Goal: Information Seeking & Learning: Learn about a topic

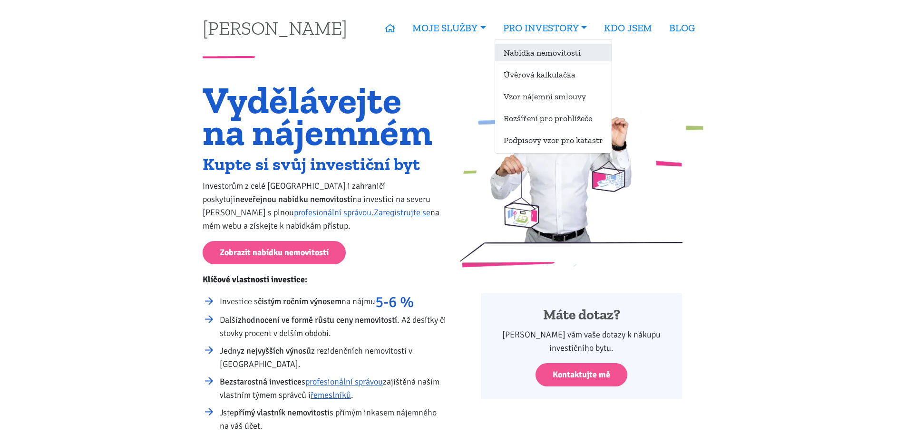
click at [527, 53] on link "Nabídka nemovitostí" at bounding box center [553, 53] width 116 height 18
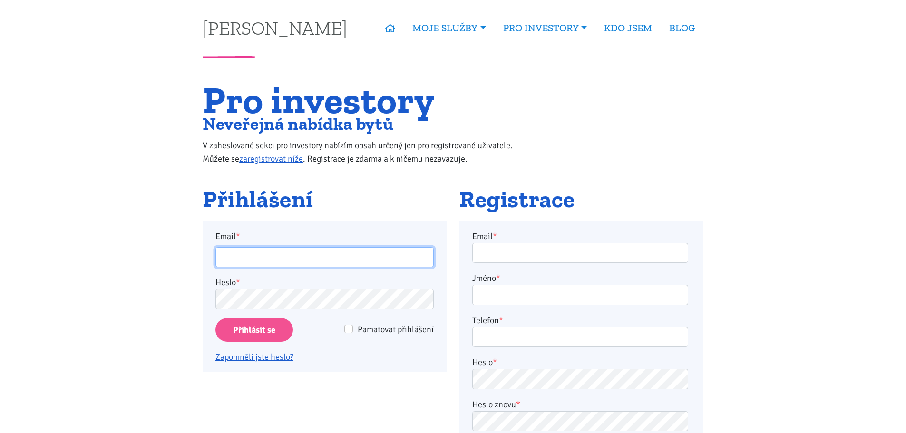
click at [319, 256] on input "Email *" at bounding box center [324, 257] width 218 height 20
type input "sikimar@seznam.cz"
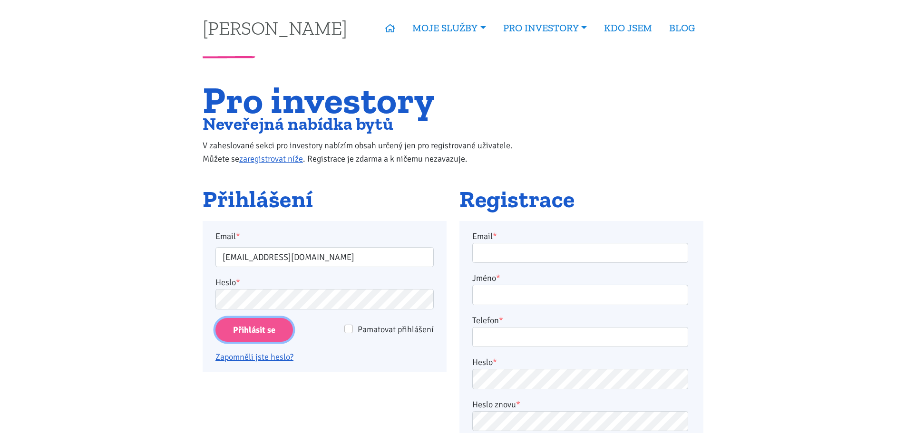
click at [265, 331] on input "Přihlásit se" at bounding box center [253, 330] width 77 height 24
click at [239, 329] on input "Přihlásit se" at bounding box center [253, 330] width 77 height 24
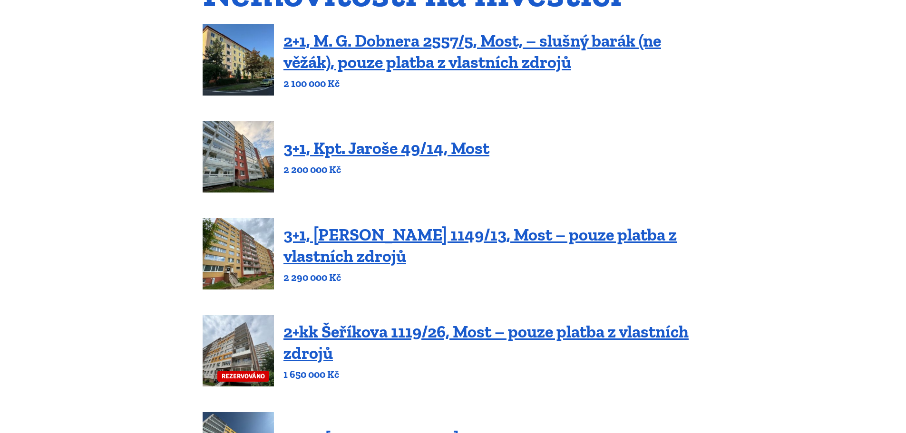
scroll to position [129, 0]
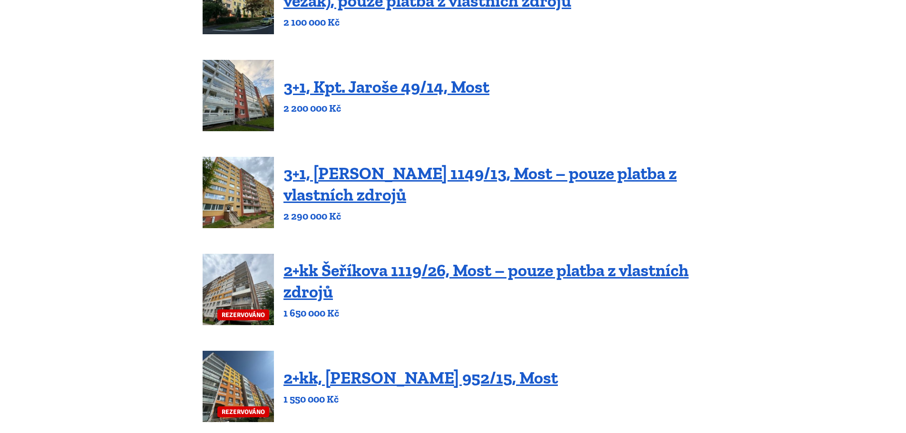
scroll to position [0, 0]
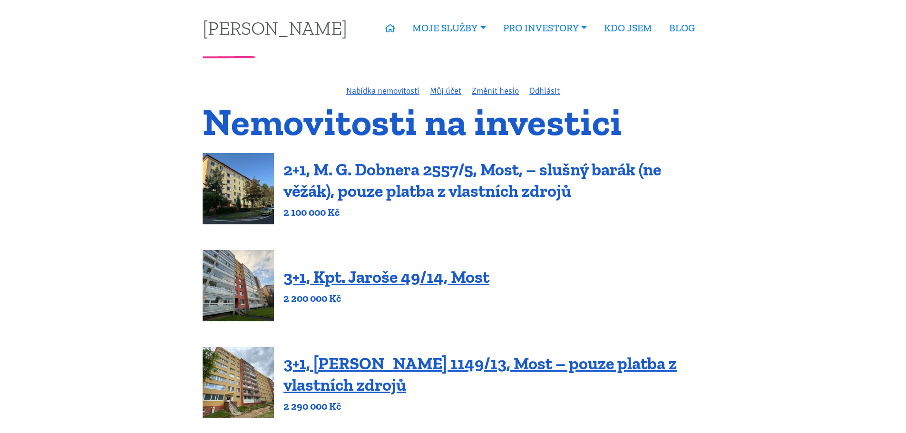
click at [439, 192] on link "2+1, M. G. Dobnera 2557/5, Most, – slušný barák (ne věžák), pouze platba z vlas…" at bounding box center [471, 180] width 377 height 42
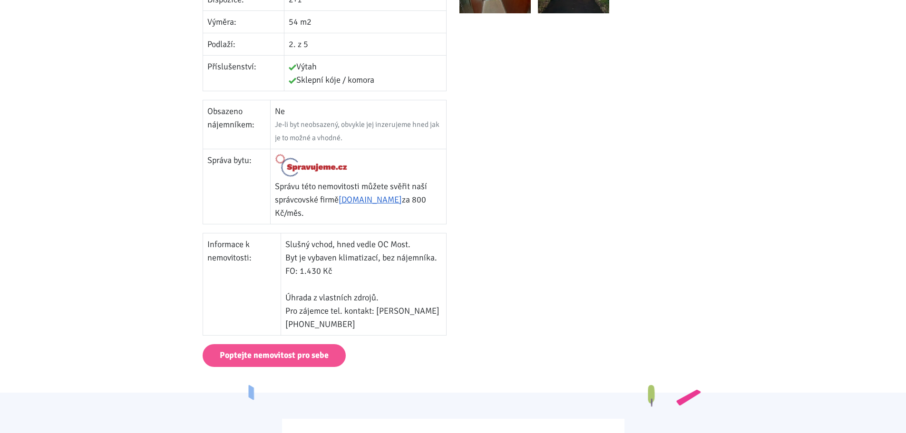
scroll to position [434, 0]
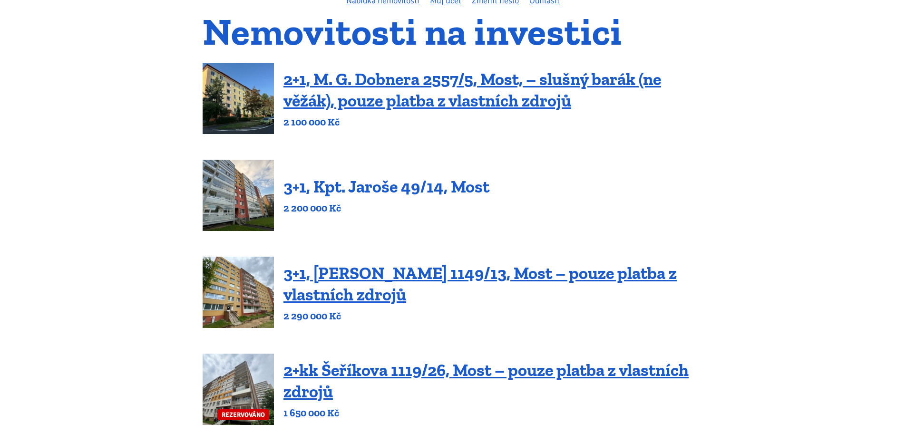
scroll to position [91, 0]
click at [362, 280] on link "3+1, [PERSON_NAME] 1149/13, Most – pouze platba z vlastních zdrojů" at bounding box center [479, 283] width 393 height 42
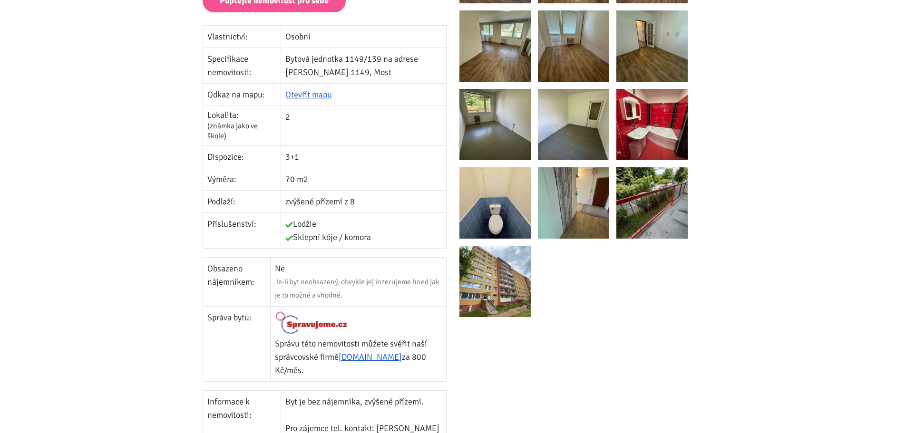
scroll to position [261, 0]
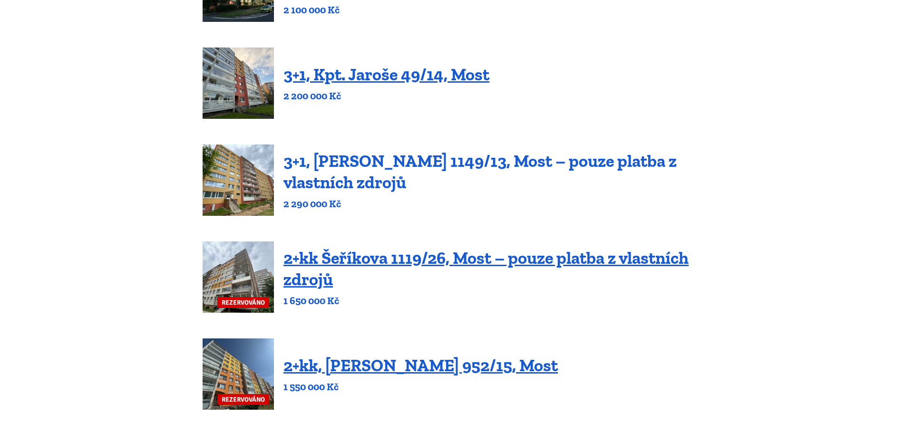
scroll to position [239, 0]
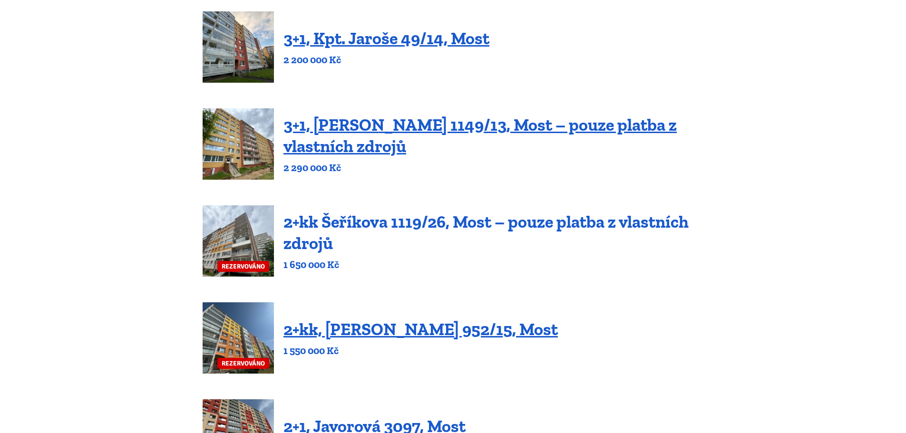
click at [418, 222] on link "2+kk Šeříkova 1119/26, Most – pouze platba z vlastních zdrojů" at bounding box center [485, 233] width 405 height 42
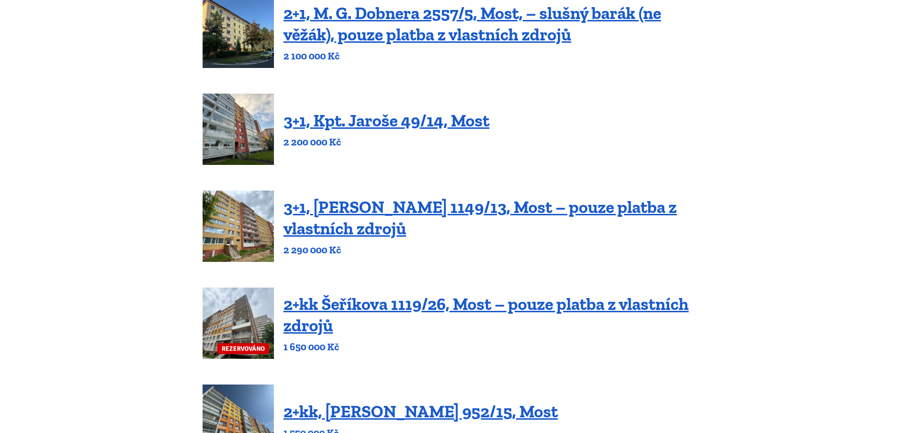
scroll to position [156, 0]
click at [379, 129] on link "3+1, Kpt. Jaroše 49/14, Most" at bounding box center [386, 121] width 206 height 20
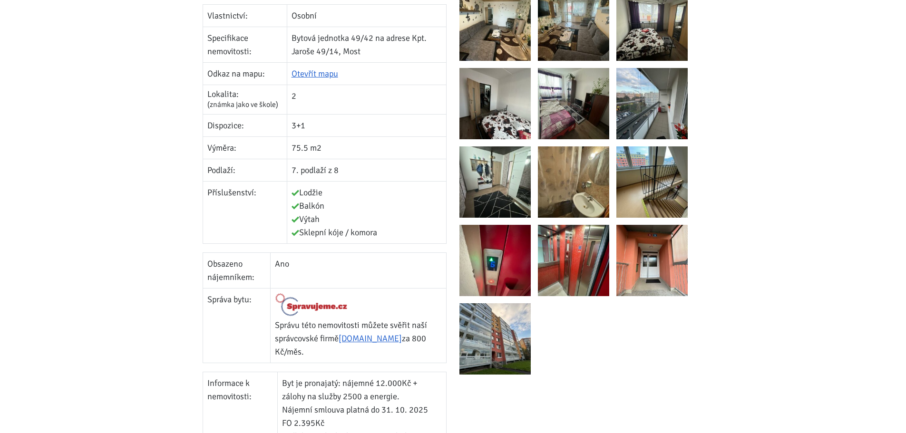
scroll to position [256, 0]
click at [379, 129] on td "3+1" at bounding box center [366, 125] width 159 height 22
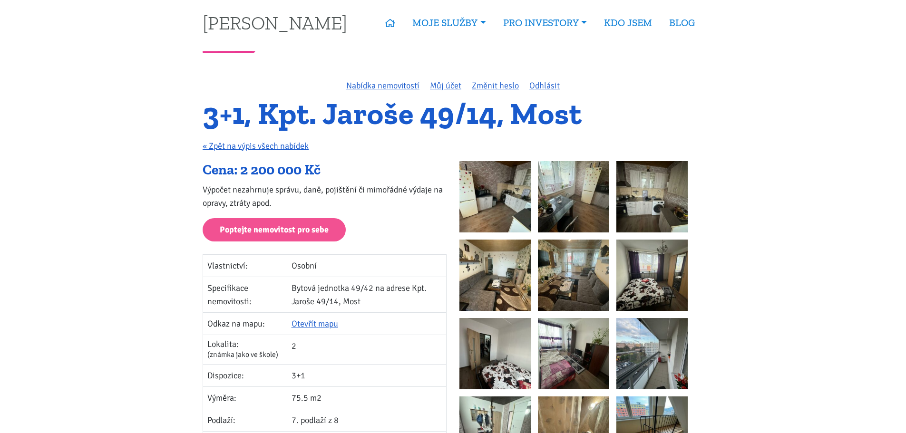
scroll to position [0, 0]
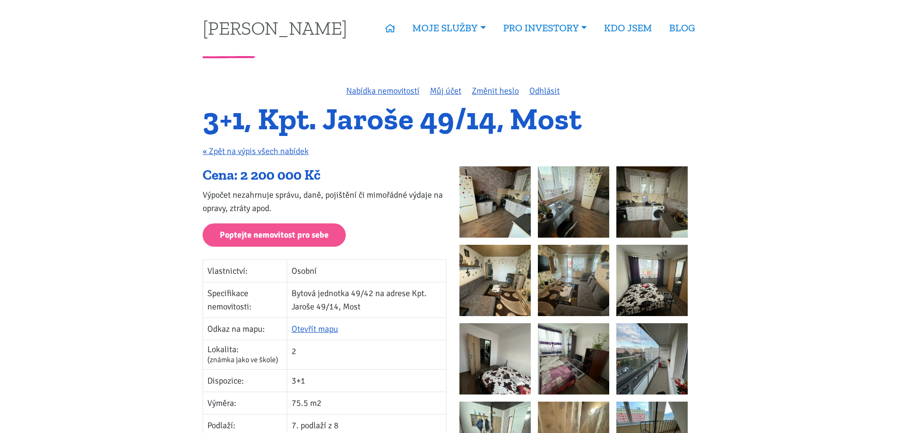
click at [493, 205] on img at bounding box center [494, 201] width 71 height 71
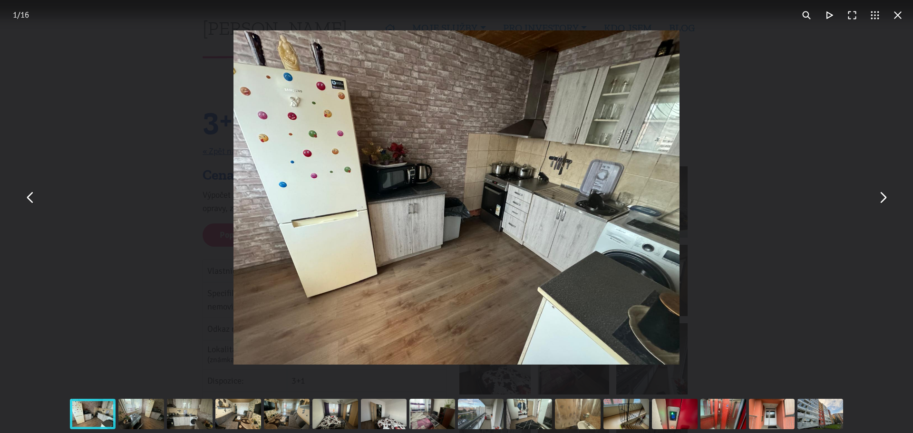
click at [881, 199] on button "You can close this modal content with the ESC key" at bounding box center [882, 197] width 23 height 23
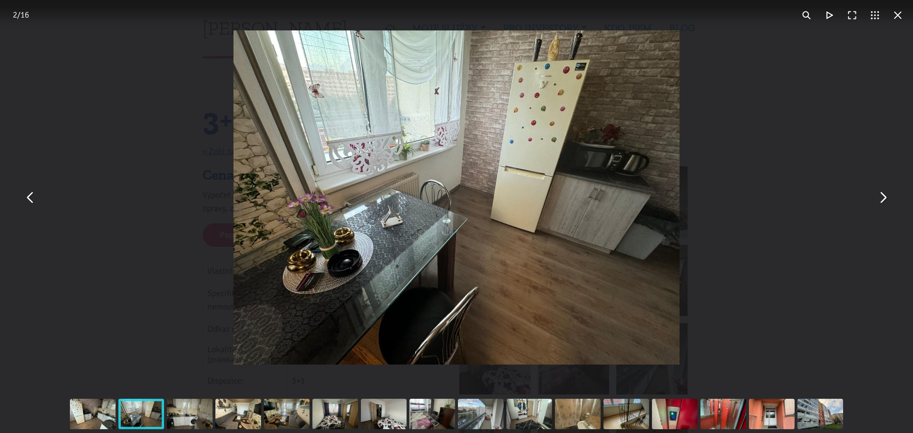
click at [881, 199] on button "You can close this modal content with the ESC key" at bounding box center [882, 197] width 23 height 23
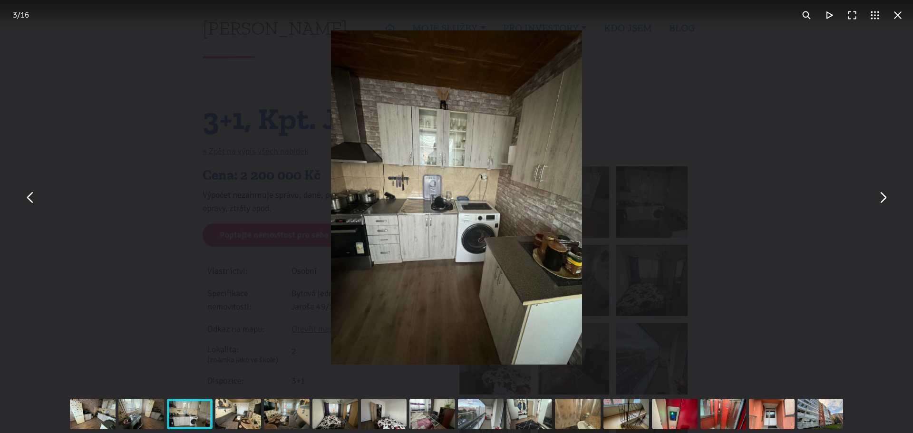
click at [881, 199] on button "You can close this modal content with the ESC key" at bounding box center [882, 197] width 23 height 23
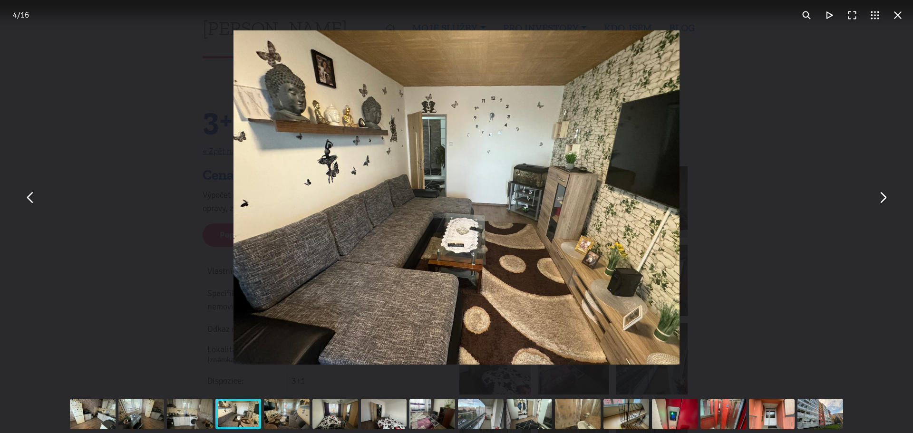
click at [881, 199] on button "You can close this modal content with the ESC key" at bounding box center [882, 197] width 23 height 23
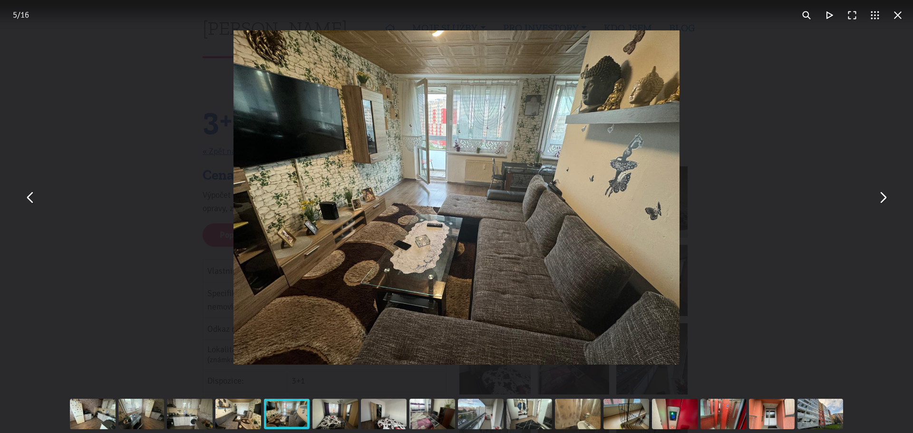
click at [881, 199] on button "You can close this modal content with the ESC key" at bounding box center [882, 197] width 23 height 23
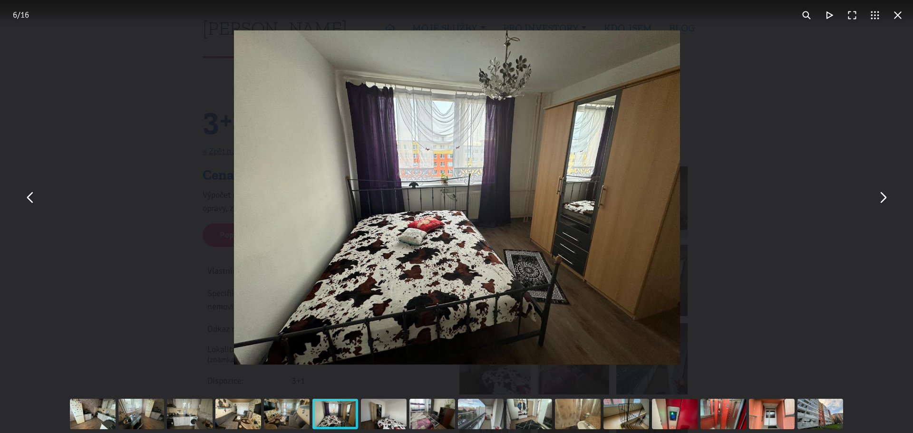
click at [881, 199] on button "You can close this modal content with the ESC key" at bounding box center [882, 197] width 23 height 23
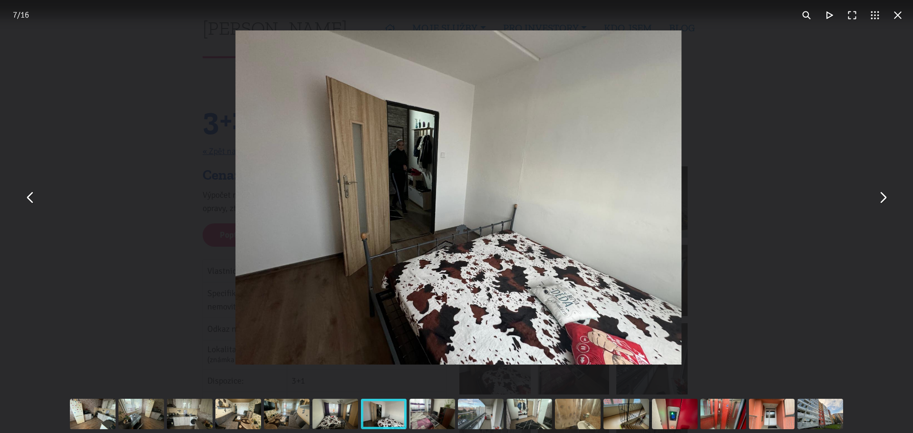
click at [881, 199] on button "You can close this modal content with the ESC key" at bounding box center [882, 197] width 23 height 23
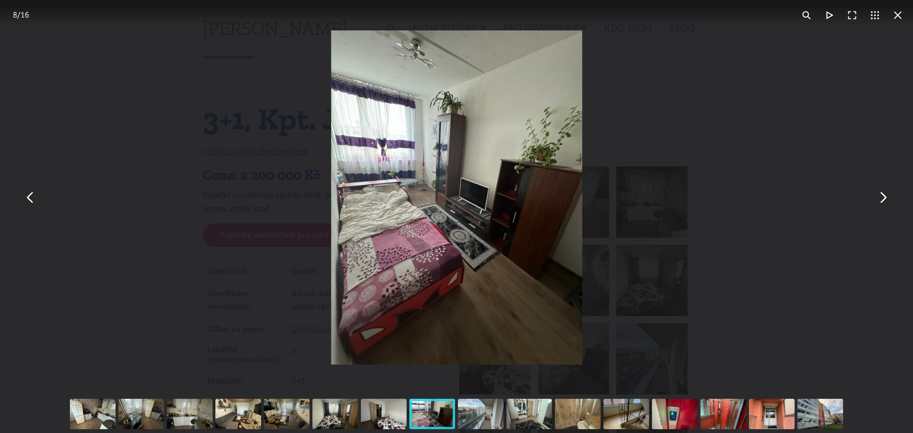
click at [881, 199] on button "You can close this modal content with the ESC key" at bounding box center [882, 197] width 23 height 23
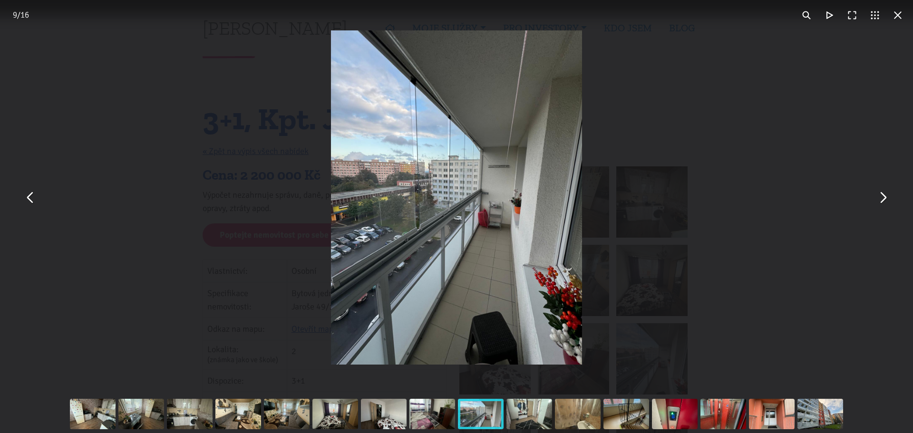
click at [881, 199] on button "You can close this modal content with the ESC key" at bounding box center [882, 197] width 23 height 23
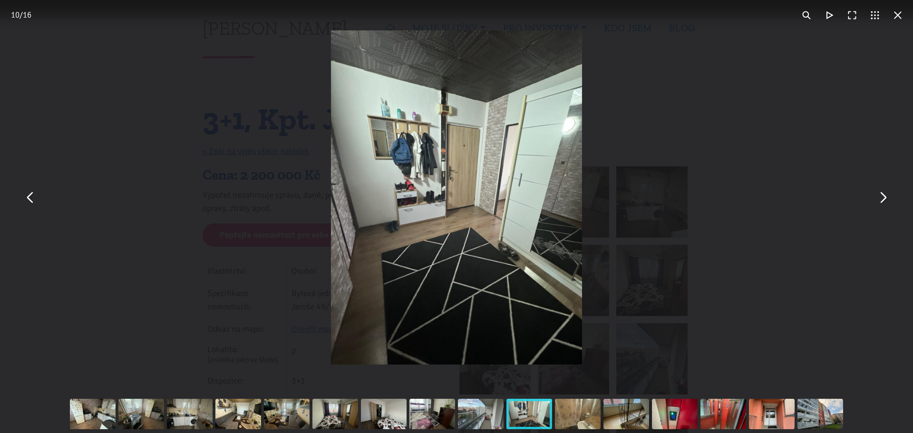
click at [881, 199] on button "You can close this modal content with the ESC key" at bounding box center [882, 197] width 23 height 23
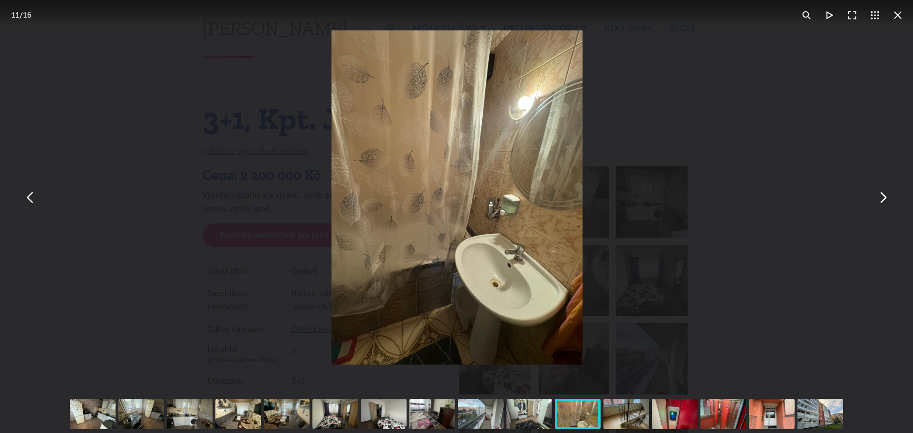
click at [881, 199] on button "You can close this modal content with the ESC key" at bounding box center [882, 197] width 23 height 23
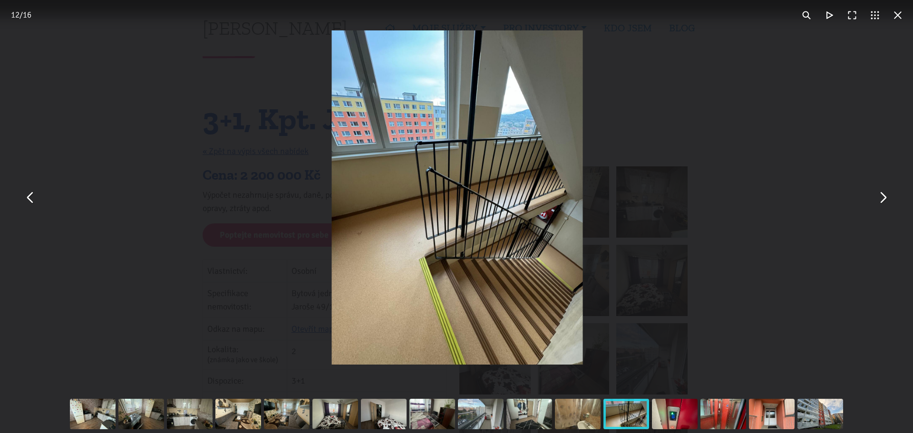
click at [881, 199] on button "You can close this modal content with the ESC key" at bounding box center [882, 197] width 23 height 23
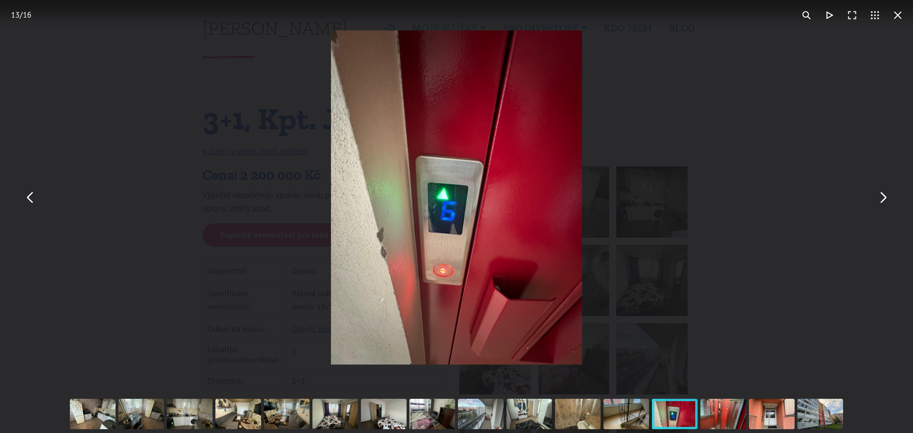
click at [894, 11] on button "You can close this modal content with the ESC key" at bounding box center [897, 15] width 23 height 23
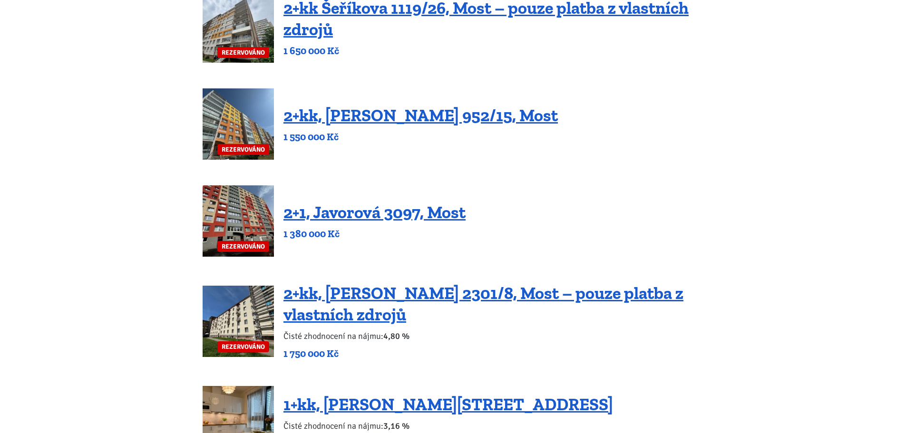
scroll to position [512, 0]
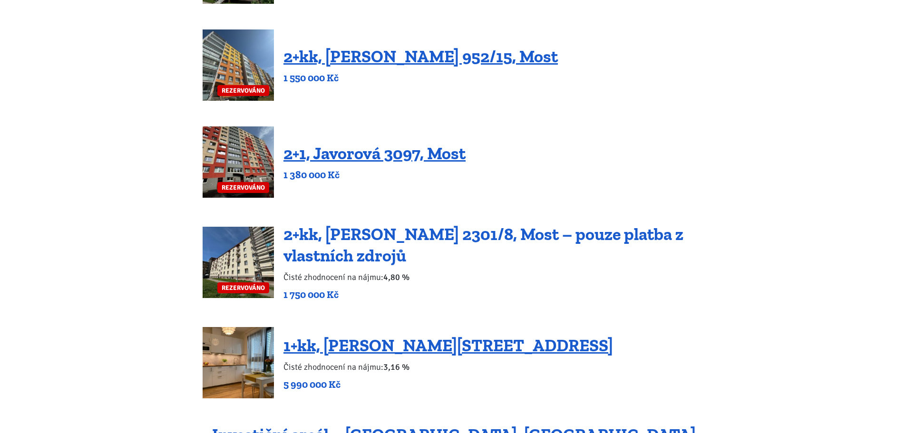
click at [453, 232] on link "2+kk, [PERSON_NAME] 2301/8, Most – pouze platba z vlastních zdrojů" at bounding box center [483, 245] width 400 height 42
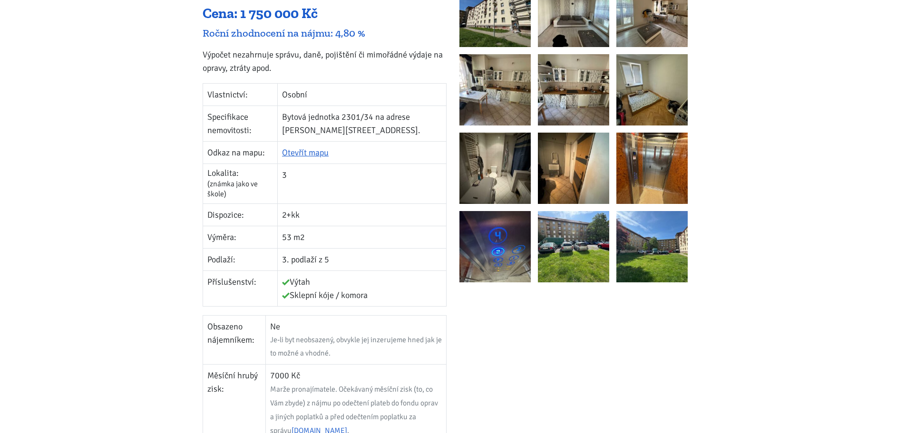
scroll to position [243, 0]
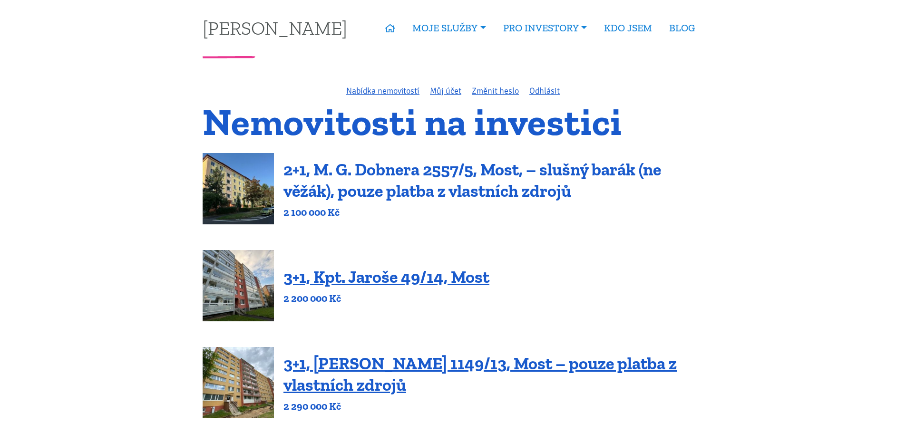
click at [422, 187] on link "2+1, M. G. Dobnera 2557/5, Most, – slušný barák (ne věžák), pouze platba z vlas…" at bounding box center [471, 180] width 377 height 42
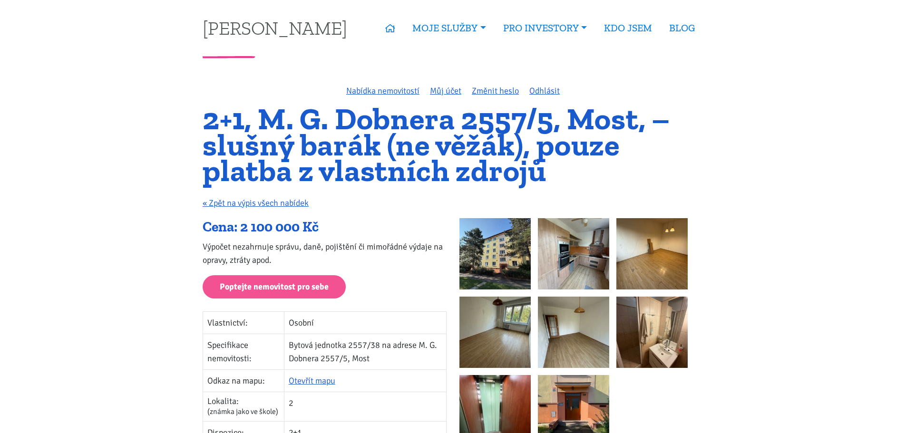
click at [514, 255] on img at bounding box center [494, 253] width 71 height 71
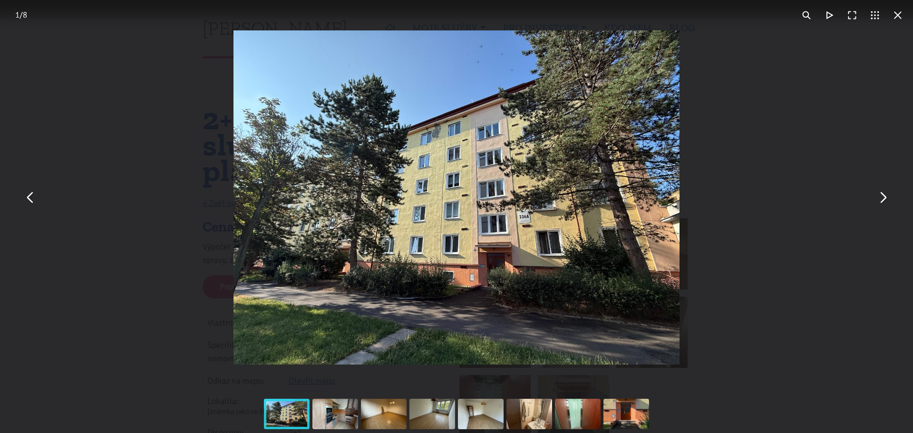
click at [879, 195] on button "You can close this modal content with the ESC key" at bounding box center [882, 197] width 23 height 23
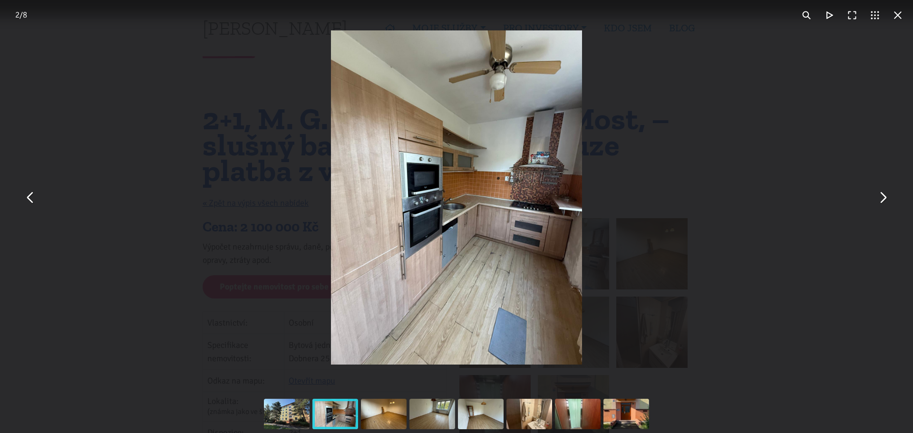
click at [879, 195] on button "You can close this modal content with the ESC key" at bounding box center [882, 197] width 23 height 23
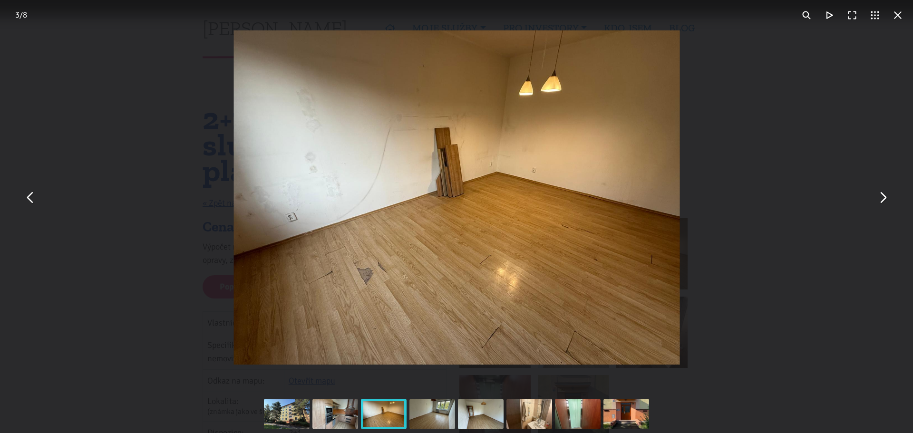
click at [879, 195] on button "You can close this modal content with the ESC key" at bounding box center [882, 197] width 23 height 23
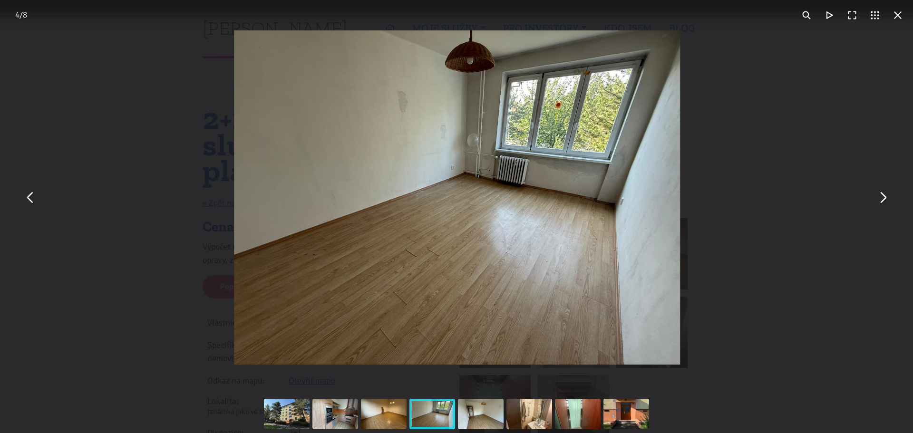
click at [879, 195] on button "You can close this modal content with the ESC key" at bounding box center [882, 197] width 23 height 23
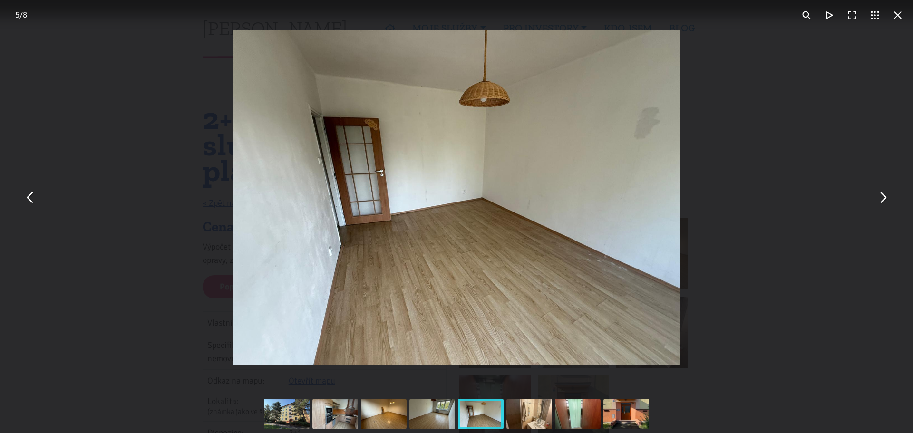
click at [896, 11] on button "You can close this modal content with the ESC key" at bounding box center [897, 15] width 23 height 23
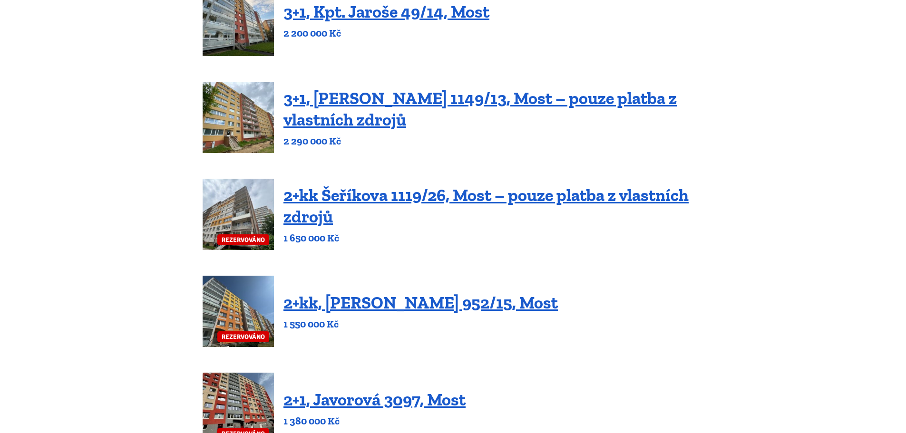
scroll to position [266, 0]
click at [373, 206] on h4 "2+kk Šeříkova 1119/26, Most – pouze platba z vlastních zdrojů" at bounding box center [493, 205] width 420 height 43
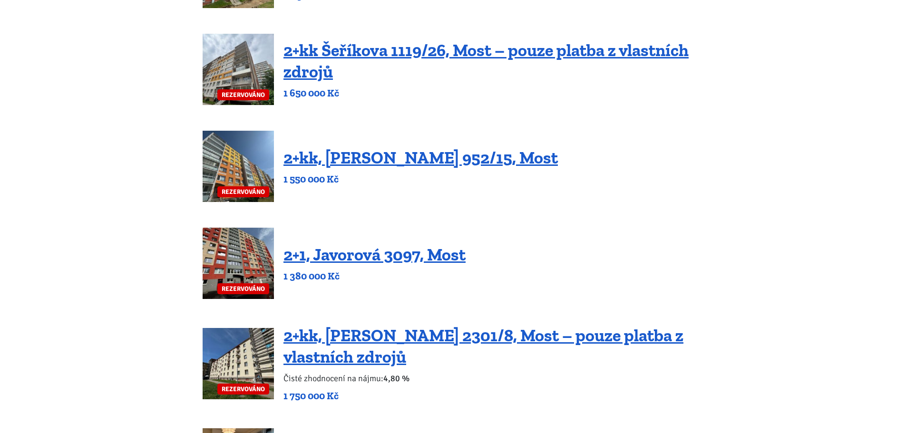
scroll to position [438, 0]
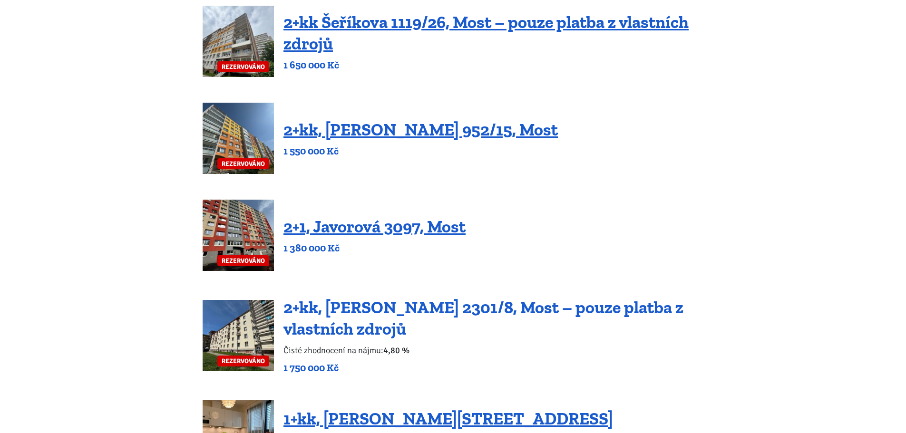
click at [386, 310] on link "2+kk, [PERSON_NAME] 2301/8, Most – pouze platba z vlastních zdrojů" at bounding box center [483, 318] width 400 height 42
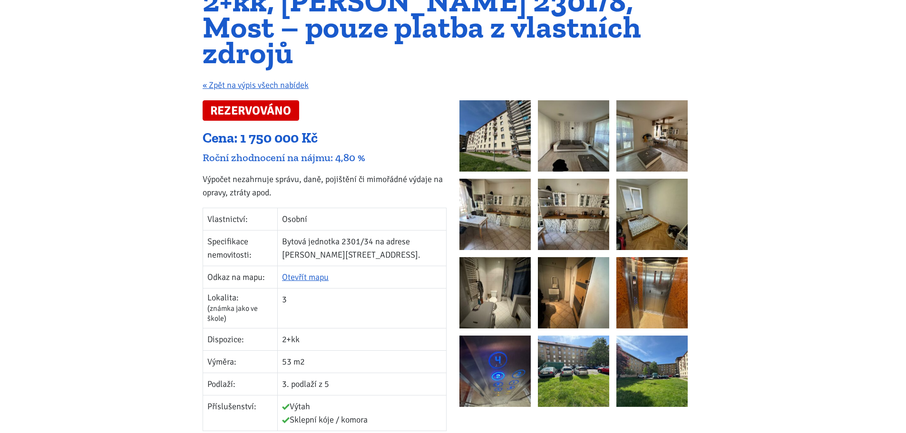
scroll to position [112, 0]
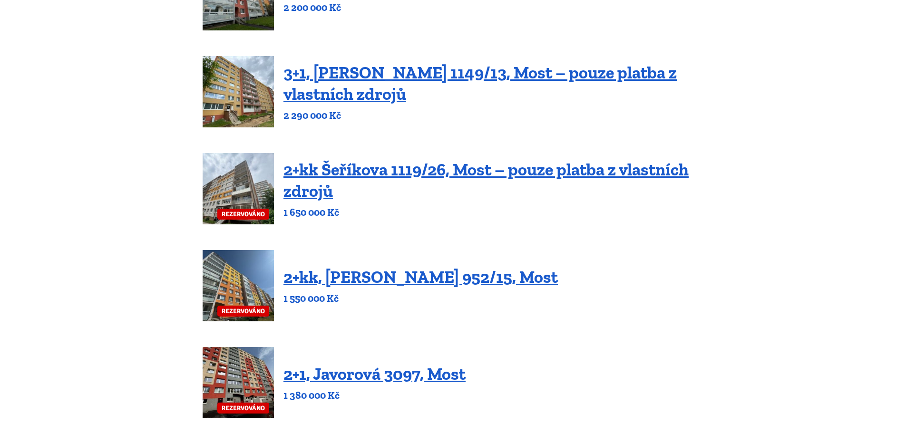
scroll to position [291, 0]
click at [395, 274] on link "2+kk, [PERSON_NAME] 952/15, Most" at bounding box center [420, 276] width 274 height 20
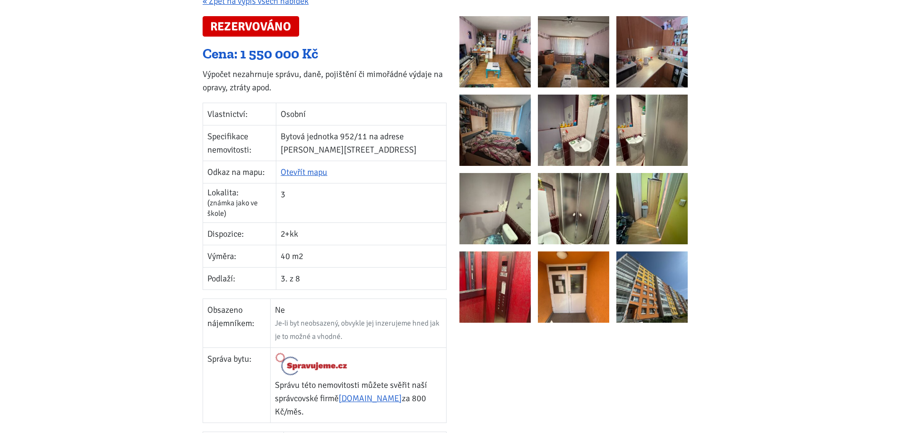
scroll to position [186, 0]
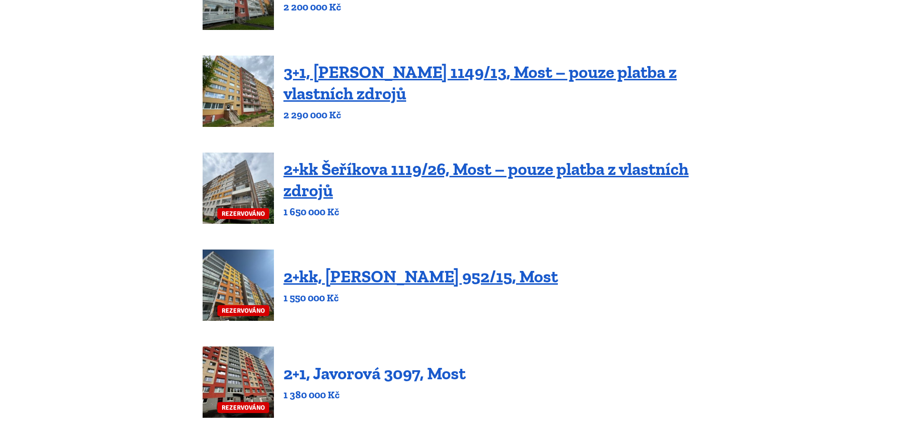
click at [356, 374] on link "2+1, Javorová 3097, Most" at bounding box center [374, 373] width 182 height 20
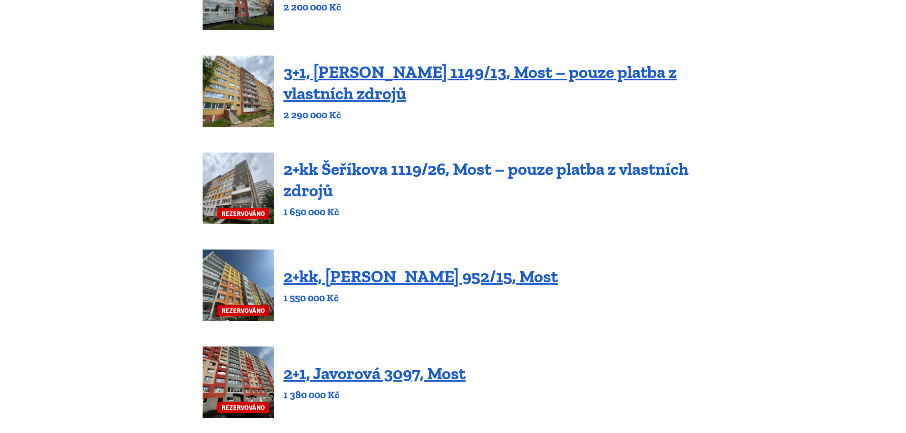
click at [420, 166] on link "2+kk Šeříkova 1119/26, Most – pouze platba z vlastních zdrojů" at bounding box center [485, 180] width 405 height 42
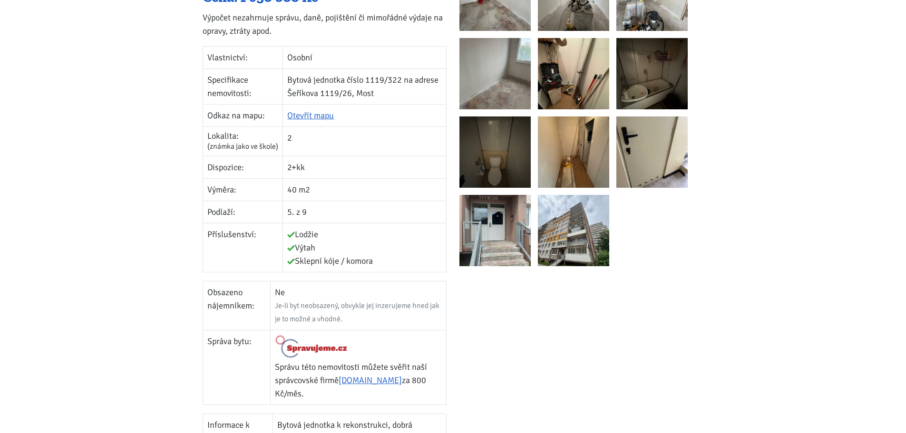
scroll to position [233, 0]
